Goal: Check status: Check status

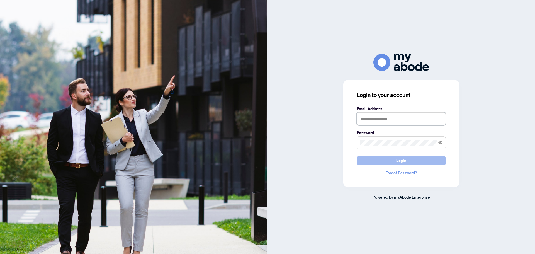
type input "**********"
click at [401, 164] on span "Login" at bounding box center [401, 160] width 10 height 9
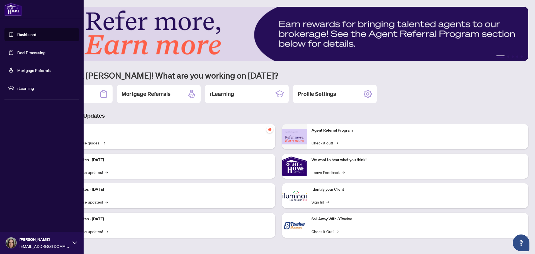
click at [20, 53] on link "Deal Processing" at bounding box center [31, 52] width 28 height 5
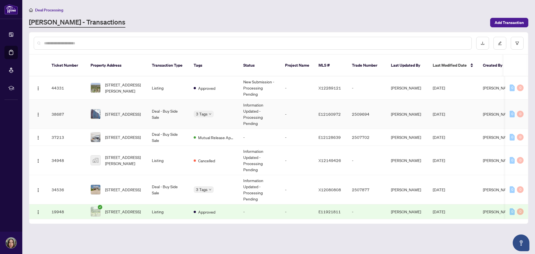
click at [210, 107] on div "Approved Pending Payment Requested Status of Commission" at bounding box center [222, 120] width 56 height 32
click at [215, 129] on span "Requested Status of Commission" at bounding box center [225, 129] width 42 height 6
click at [253, 107] on td "Information Updated - Processing Pending" at bounding box center [260, 114] width 42 height 29
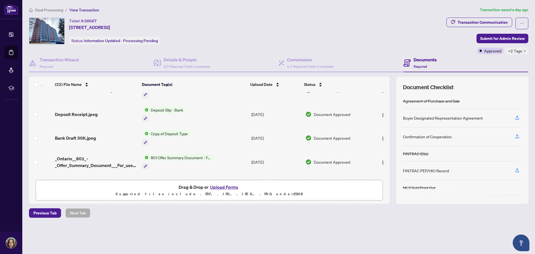
scroll to position [434, 0]
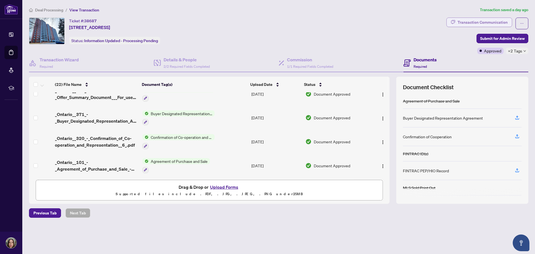
click at [482, 19] on div "Transaction Communication" at bounding box center [483, 22] width 50 height 9
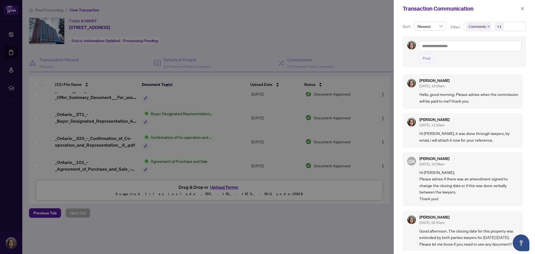
click at [330, 41] on div at bounding box center [267, 127] width 535 height 254
click at [14, 51] on div at bounding box center [267, 127] width 535 height 254
click at [12, 53] on div at bounding box center [267, 127] width 535 height 254
click at [524, 8] on icon "close" at bounding box center [523, 9] width 4 height 4
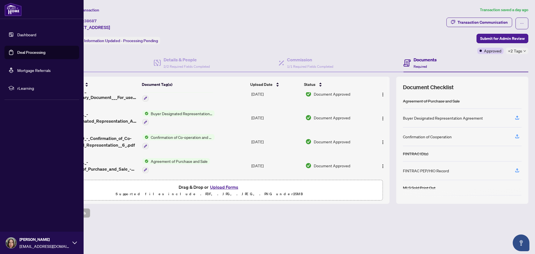
click at [23, 51] on link "Deal Processing" at bounding box center [31, 52] width 28 height 5
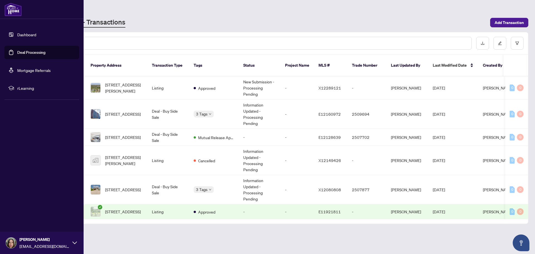
click at [23, 51] on link "Deal Processing" at bounding box center [31, 52] width 28 height 5
